Goal: Information Seeking & Learning: Learn about a topic

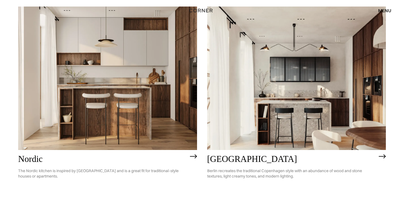
scroll to position [82, 0]
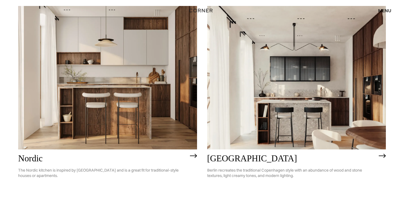
click at [134, 117] on img at bounding box center [107, 77] width 179 height 143
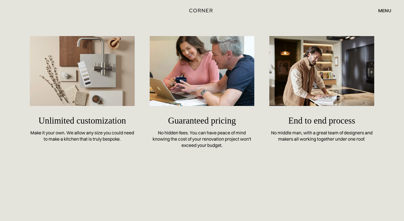
scroll to position [2411, 0]
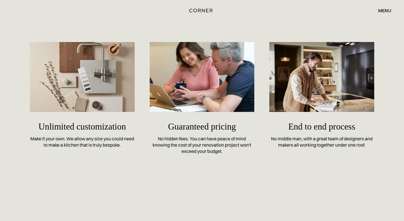
click at [90, 124] on h5 "Unlimited customization" at bounding box center [82, 126] width 105 height 18
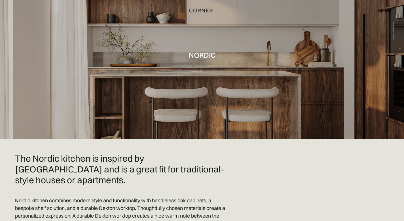
scroll to position [0, 0]
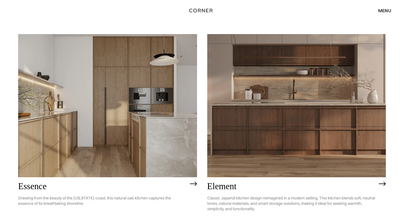
scroll to position [280, 0]
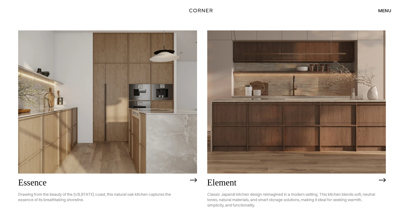
click at [294, 141] on img at bounding box center [296, 101] width 179 height 143
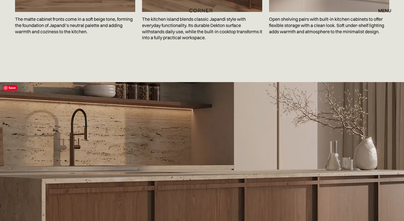
scroll to position [1091, 0]
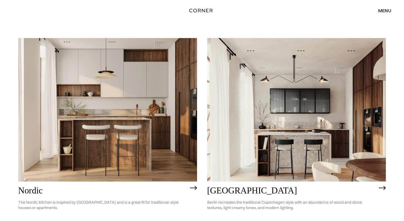
scroll to position [52, 0]
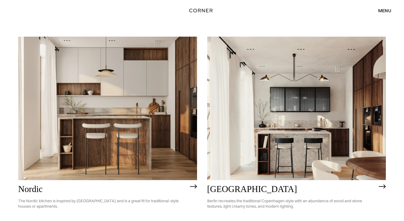
click at [147, 154] on img at bounding box center [107, 108] width 179 height 143
